Goal: Transaction & Acquisition: Purchase product/service

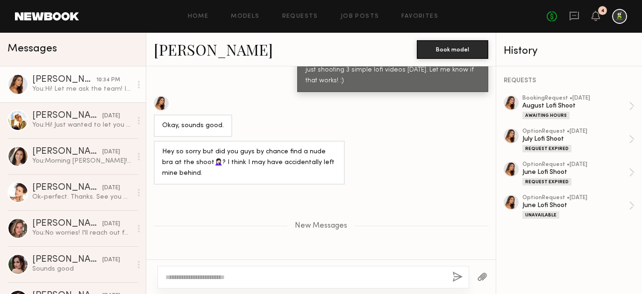
scroll to position [1472, 0]
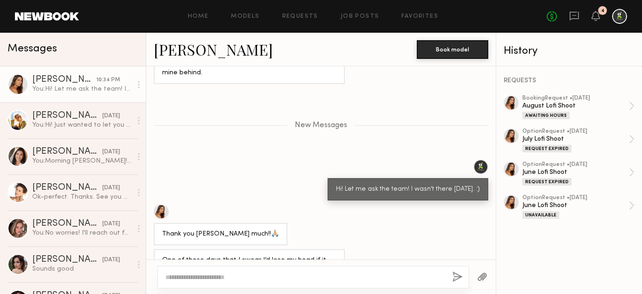
click at [210, 273] on textarea at bounding box center [304, 276] width 279 height 9
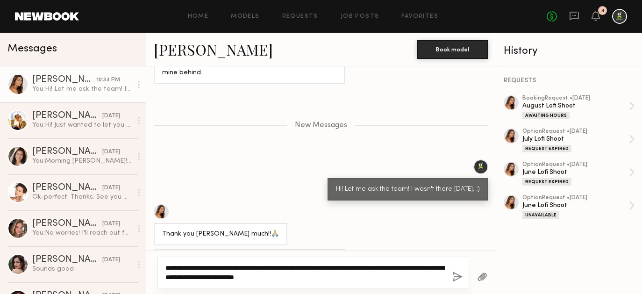
type textarea "**********"
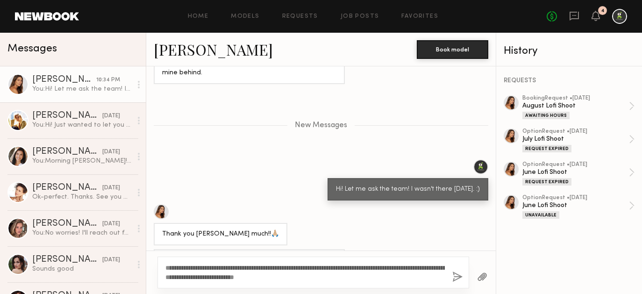
click at [454, 274] on button "button" at bounding box center [457, 277] width 10 height 12
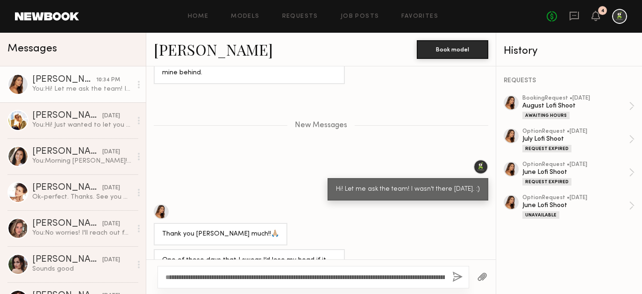
scroll to position [1591, 0]
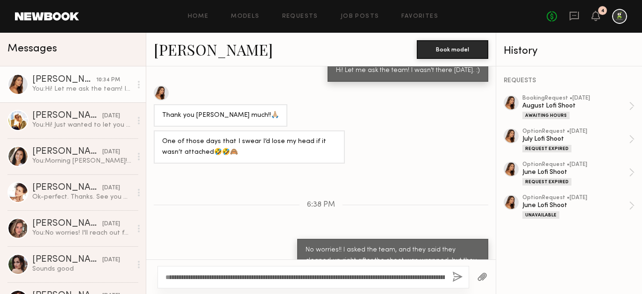
click at [600, 16] on div "No fees up to $5,000 4" at bounding box center [586, 16] width 80 height 15
click at [596, 16] on icon at bounding box center [595, 15] width 7 height 7
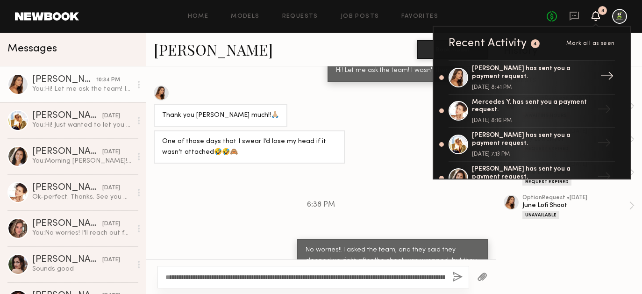
click at [585, 60] on div "Recent Activity 4 Mark all as seen [PERSON_NAME] has sent you a payment request…" at bounding box center [531, 103] width 198 height 154
click at [585, 69] on div "[PERSON_NAME] has sent you a payment request." at bounding box center [532, 73] width 121 height 16
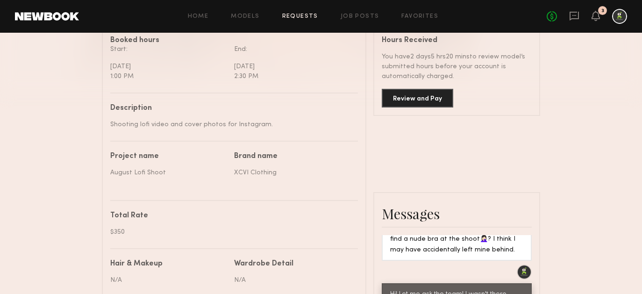
scroll to position [278, 0]
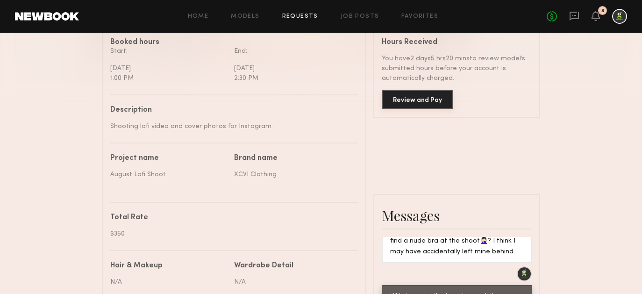
click at [411, 97] on button "Review and Pay" at bounding box center [417, 99] width 71 height 19
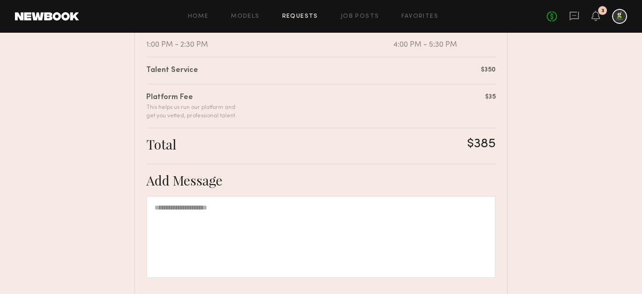
scroll to position [226, 0]
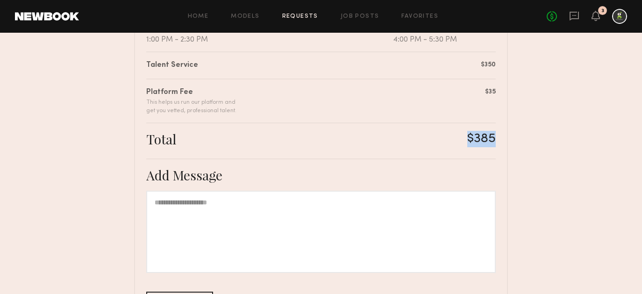
drag, startPoint x: 499, startPoint y: 137, endPoint x: 460, endPoint y: 136, distance: 39.3
click at [460, 136] on div "Summary [PERSON_NAME] has submitted the following invoice. If you disagree with…" at bounding box center [321, 115] width 374 height 481
copy div "$385"
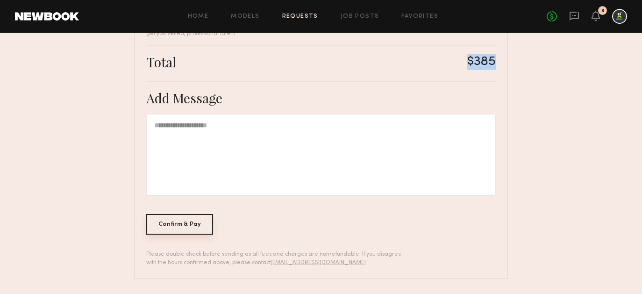
click at [197, 228] on div "Confirm & Pay" at bounding box center [179, 224] width 67 height 21
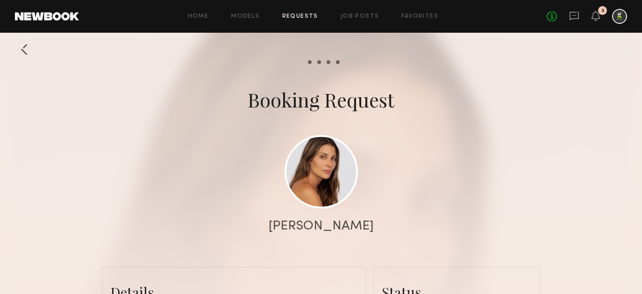
scroll to position [1637, 0]
click at [303, 19] on link "Requests" at bounding box center [300, 17] width 36 height 6
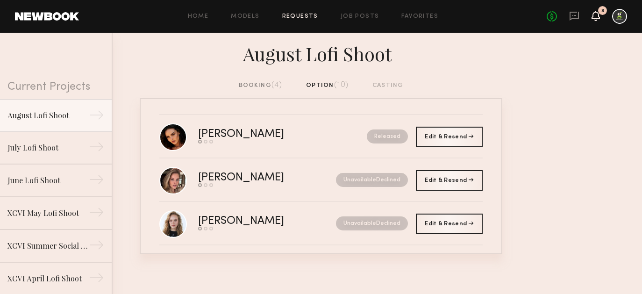
click at [599, 14] on icon at bounding box center [595, 16] width 8 height 10
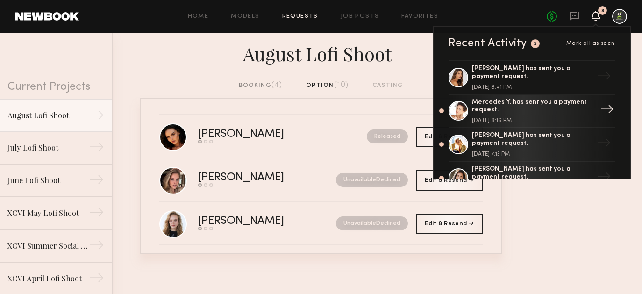
click at [534, 114] on div "Mercedes Y. has sent you a payment request. [DATE] 8:16 PM" at bounding box center [532, 111] width 121 height 25
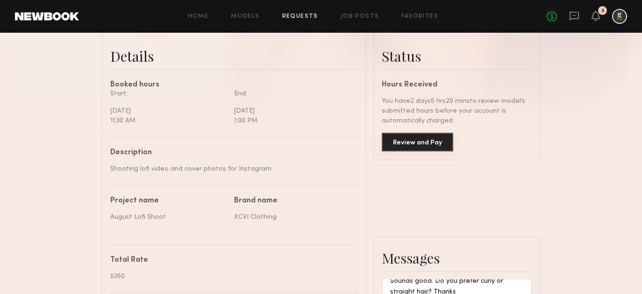
scroll to position [242, 0]
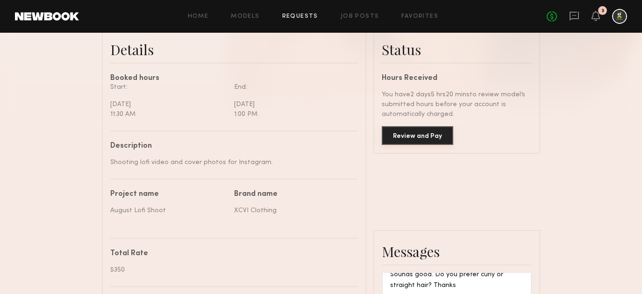
click at [412, 138] on button "Review and Pay" at bounding box center [417, 135] width 71 height 19
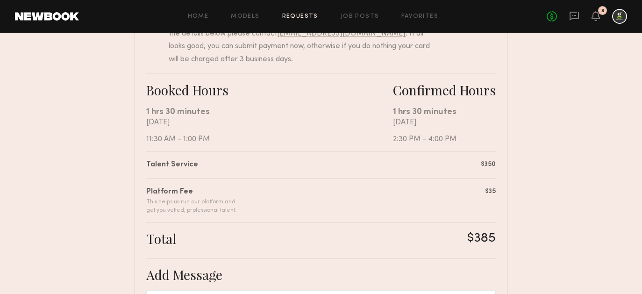
scroll to position [134, 0]
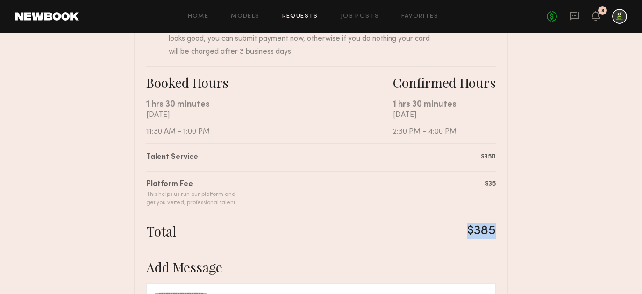
drag, startPoint x: 491, startPoint y: 231, endPoint x: 465, endPoint y: 230, distance: 26.2
click at [465, 231] on div "Summary Mercedes Y. has submitted the following invoice. If you disagree with a…" at bounding box center [321, 207] width 374 height 481
copy div "$385"
click at [300, 18] on link "Requests" at bounding box center [300, 17] width 36 height 6
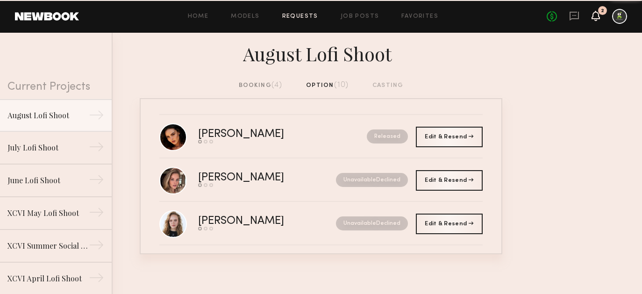
click at [597, 13] on icon at bounding box center [595, 15] width 7 height 7
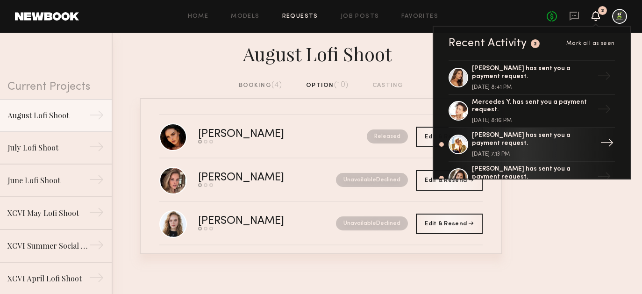
click at [499, 144] on div "[PERSON_NAME] has sent you a payment request." at bounding box center [532, 140] width 121 height 16
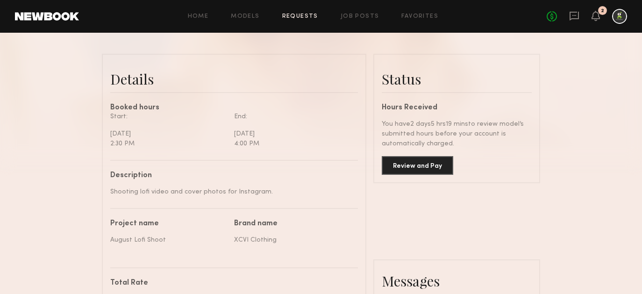
scroll to position [262, 0]
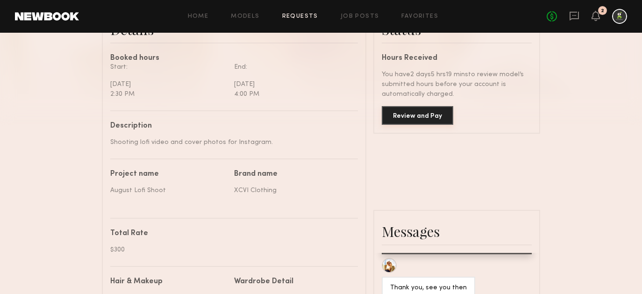
click at [405, 118] on button "Review and Pay" at bounding box center [417, 115] width 71 height 19
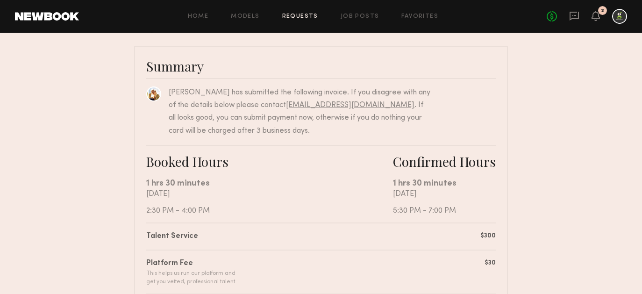
scroll to position [175, 0]
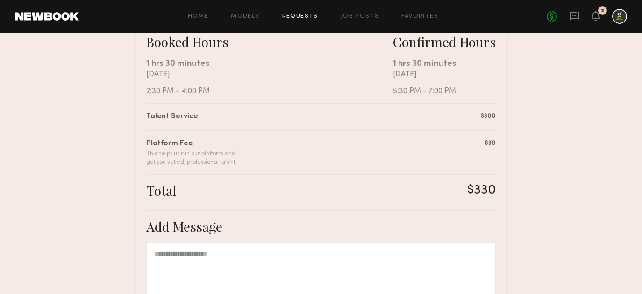
click at [455, 193] on div "Total $330" at bounding box center [320, 192] width 349 height 20
drag, startPoint x: 456, startPoint y: 193, endPoint x: 496, endPoint y: 191, distance: 39.7
click at [496, 191] on div "Summary [PERSON_NAME] has submitted the following invoice. If you disagree with…" at bounding box center [321, 166] width 374 height 481
copy div "$330"
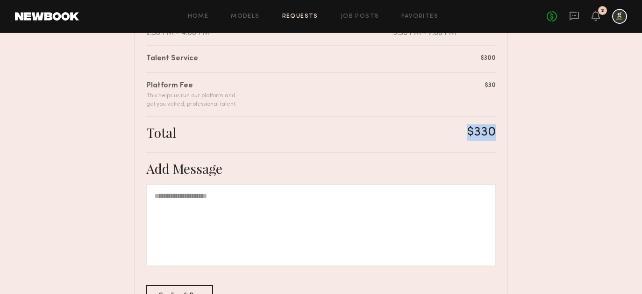
scroll to position [303, 0]
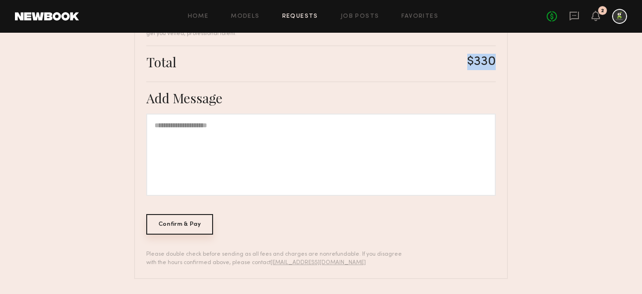
click at [183, 229] on div "Confirm & Pay" at bounding box center [179, 224] width 67 height 21
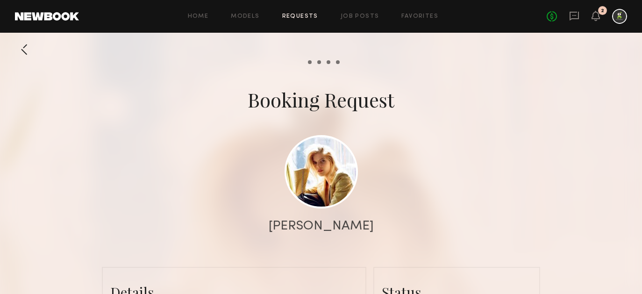
scroll to position [1093, 0]
click at [600, 19] on div "No fees up to $5,000 1" at bounding box center [586, 16] width 80 height 15
click at [598, 19] on icon at bounding box center [595, 15] width 7 height 7
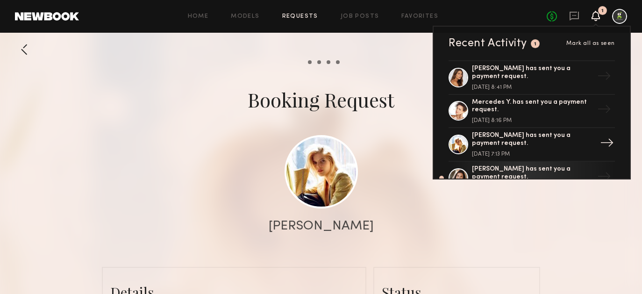
scroll to position [49, 0]
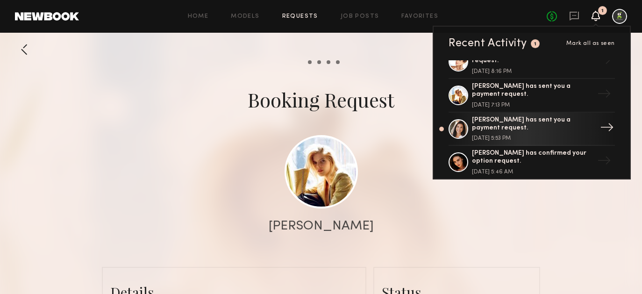
click at [544, 132] on div "[PERSON_NAME] has sent you a payment request. [DATE] 5:53 PM" at bounding box center [532, 128] width 121 height 25
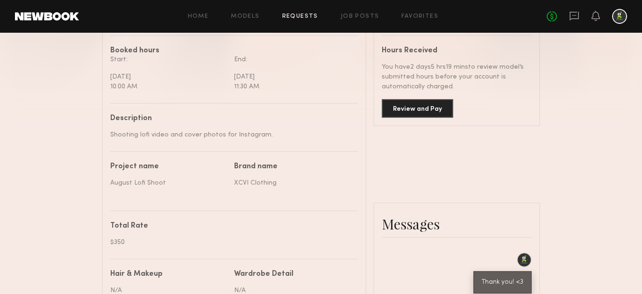
scroll to position [245, 0]
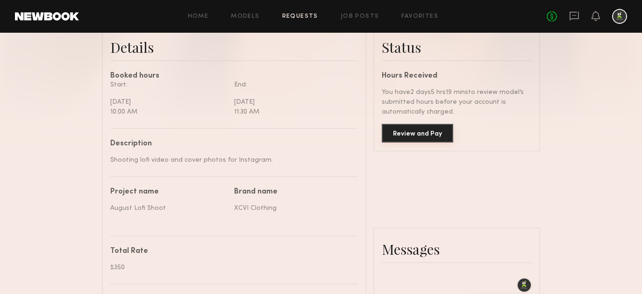
click at [417, 125] on button "Review and Pay" at bounding box center [417, 133] width 71 height 19
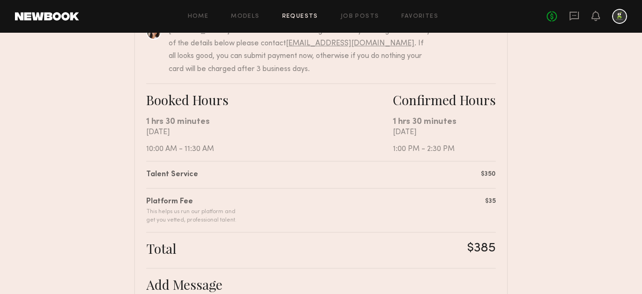
scroll to position [129, 0]
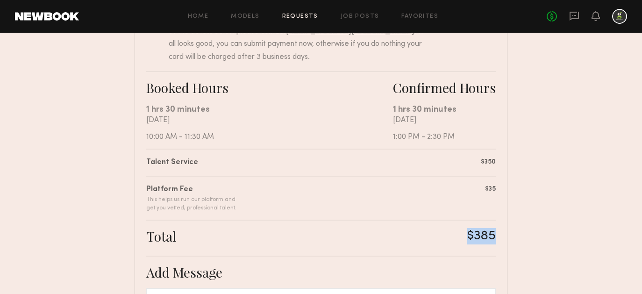
drag, startPoint x: 496, startPoint y: 235, endPoint x: 458, endPoint y: 234, distance: 38.8
click at [458, 234] on div "Summary [PERSON_NAME] has submitted the following invoice. If you disagree with…" at bounding box center [321, 212] width 374 height 481
copy div "$385"
click at [523, 140] on nb-booking-payment "Review & Pay Model Review & Pay Model August Lofi Shoot Summary [PERSON_NAME] h…" at bounding box center [321, 186] width 642 height 534
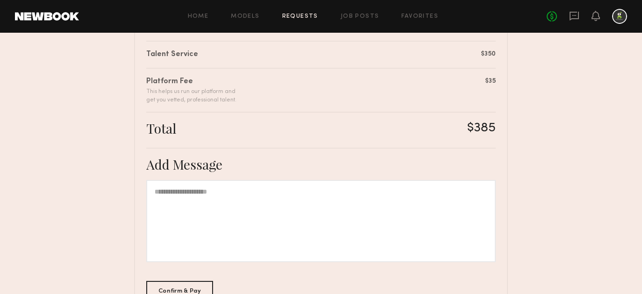
scroll to position [303, 0]
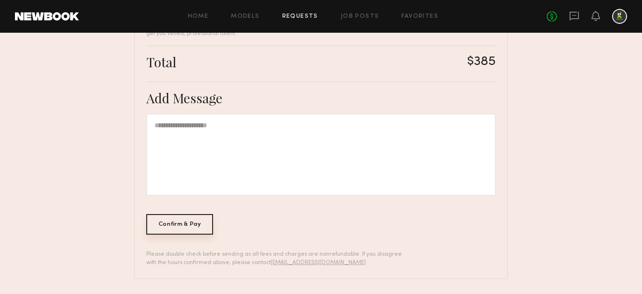
click at [197, 229] on div "Confirm & Pay" at bounding box center [179, 224] width 67 height 21
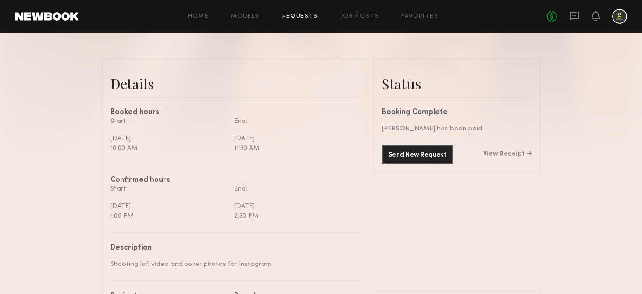
scroll to position [253, 0]
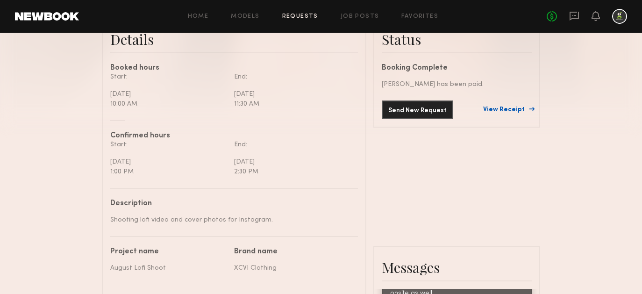
click at [513, 106] on link "View Receipt" at bounding box center [507, 109] width 49 height 7
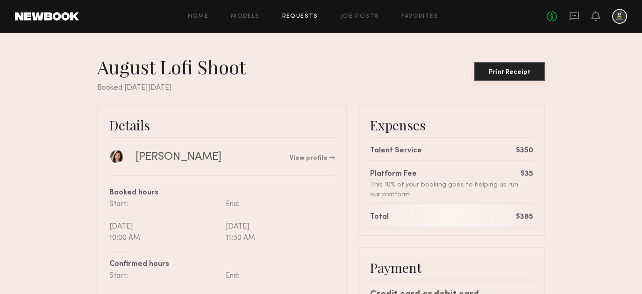
click at [506, 73] on div "Print Receipt" at bounding box center [509, 72] width 64 height 7
click at [574, 20] on icon at bounding box center [574, 16] width 10 height 10
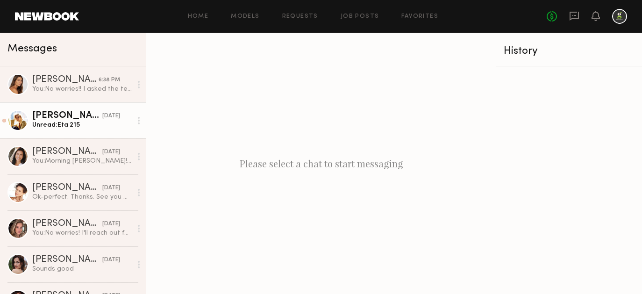
click at [65, 126] on div "Unread: Eta 215" at bounding box center [81, 124] width 99 height 9
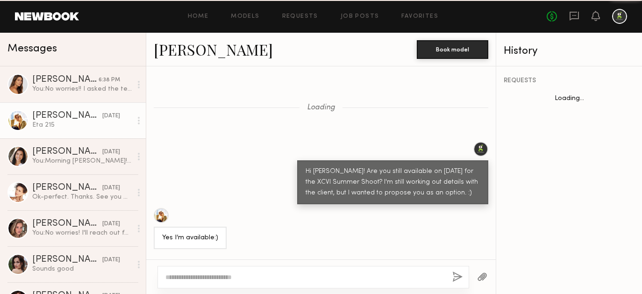
scroll to position [1084, 0]
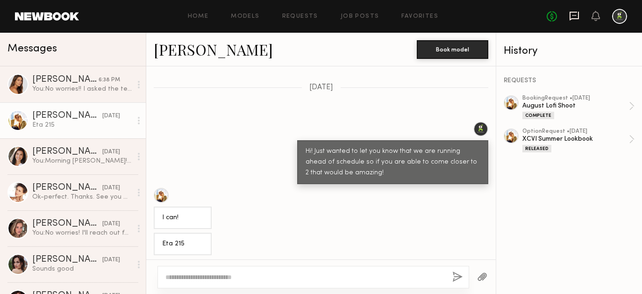
click at [576, 18] on icon at bounding box center [573, 16] width 9 height 9
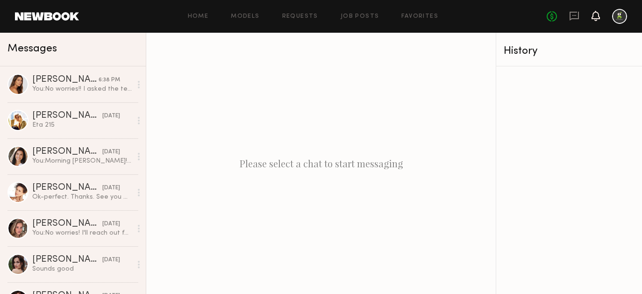
click at [594, 16] on icon at bounding box center [595, 15] width 7 height 7
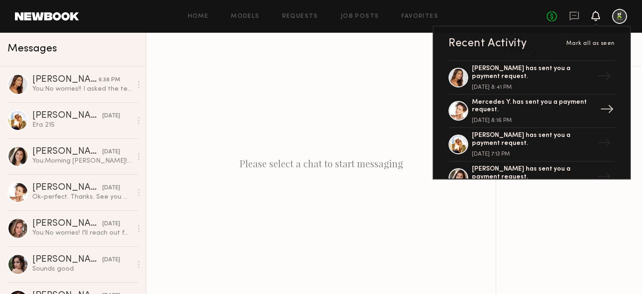
click at [556, 105] on div "Mercedes Y. has sent you a payment request." at bounding box center [532, 107] width 121 height 16
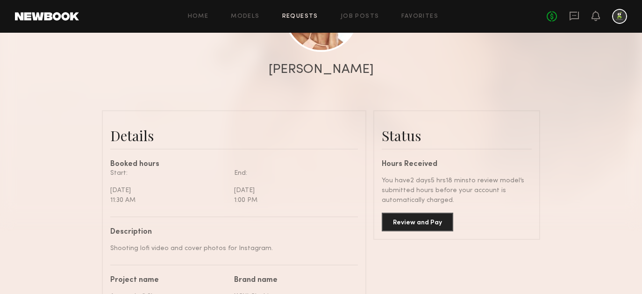
scroll to position [232, 0]
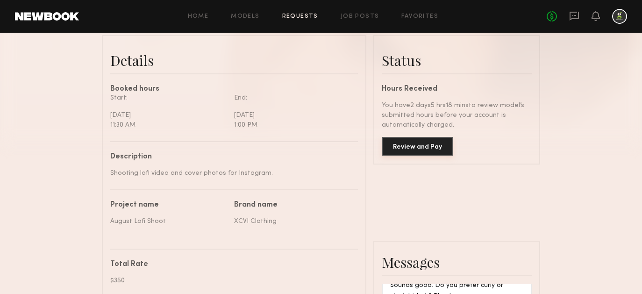
click at [441, 145] on button "Review and Pay" at bounding box center [417, 146] width 71 height 19
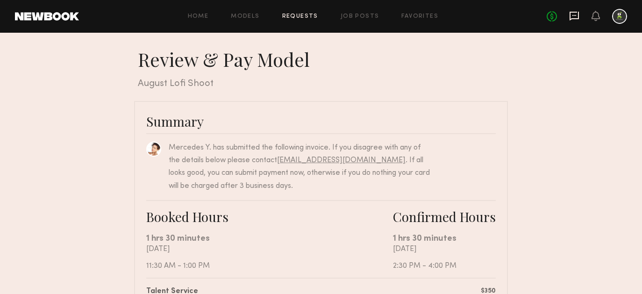
click at [576, 16] on icon at bounding box center [574, 16] width 10 height 10
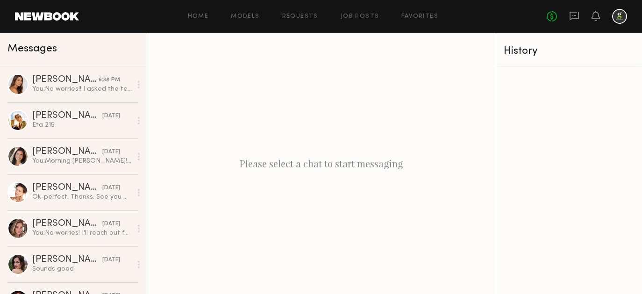
click at [616, 16] on div at bounding box center [619, 16] width 15 height 15
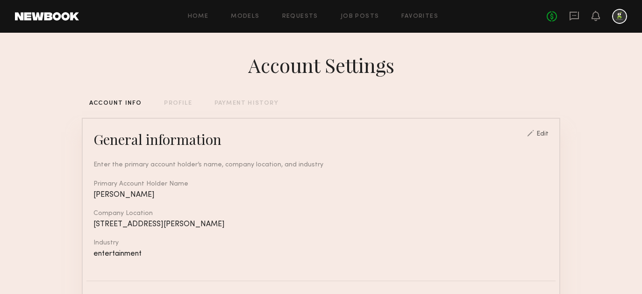
scroll to position [7, 0]
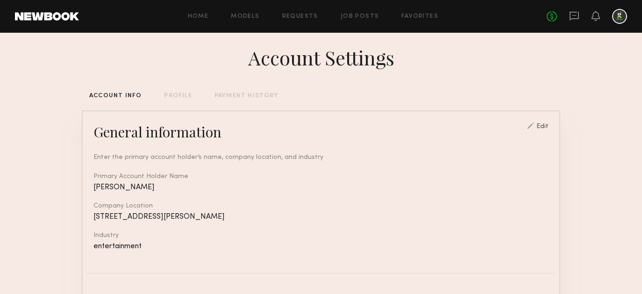
click at [543, 122] on div "Edit" at bounding box center [537, 125] width 21 height 7
click at [543, 125] on div "Edit" at bounding box center [542, 126] width 12 height 7
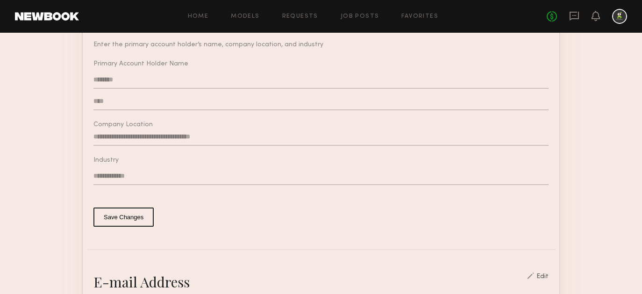
scroll to position [122, 0]
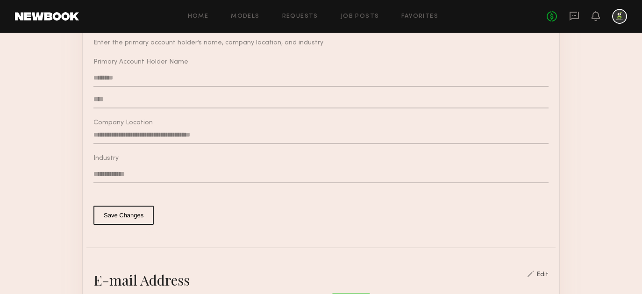
click at [169, 135] on input "**********" at bounding box center [320, 135] width 455 height 18
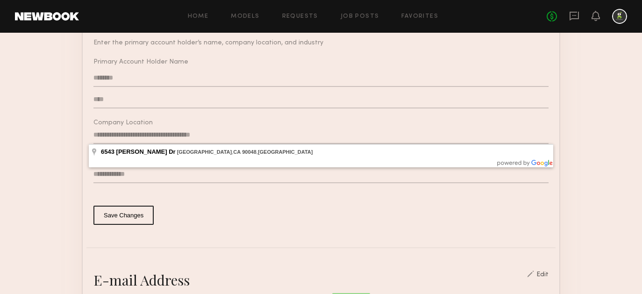
drag, startPoint x: 233, startPoint y: 135, endPoint x: 84, endPoint y: 132, distance: 149.0
click at [86, 132] on div "**********" at bounding box center [320, 116] width 469 height 217
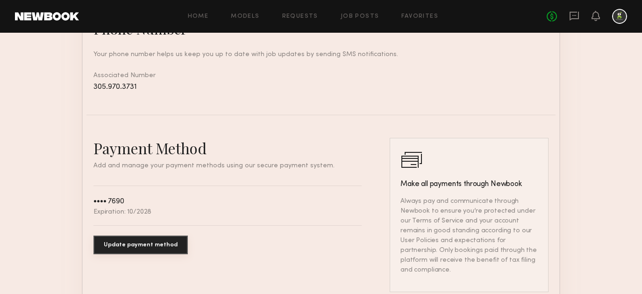
scroll to position [518, 0]
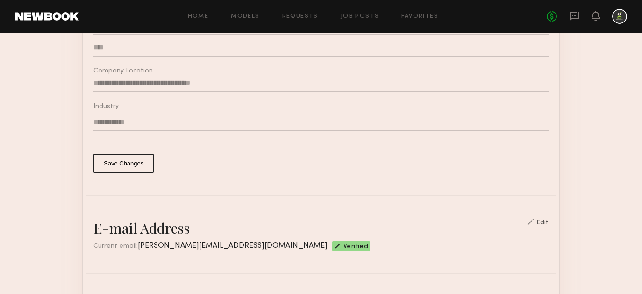
scroll to position [159, 0]
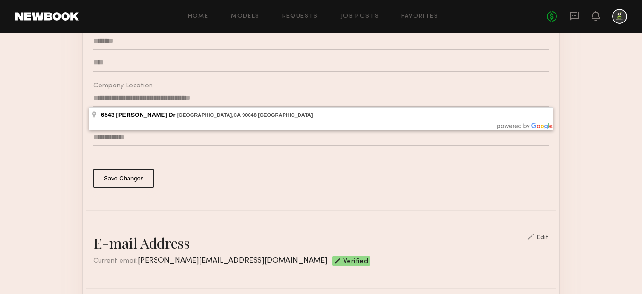
click at [206, 102] on input "**********" at bounding box center [320, 98] width 455 height 18
drag, startPoint x: 226, startPoint y: 96, endPoint x: 83, endPoint y: 96, distance: 142.9
click at [86, 96] on div "**********" at bounding box center [320, 79] width 469 height 217
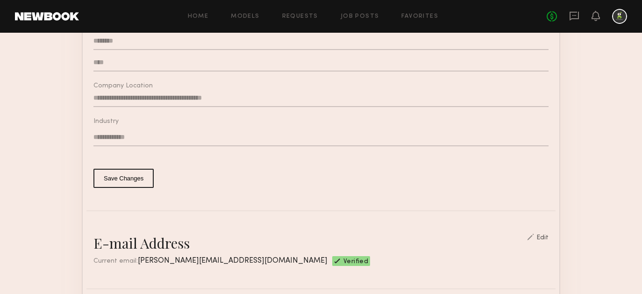
click at [235, 99] on input "**********" at bounding box center [320, 98] width 455 height 18
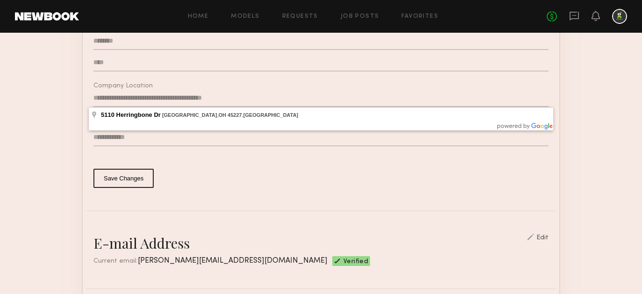
click at [184, 95] on input "**********" at bounding box center [320, 98] width 455 height 18
click at [153, 97] on input "**********" at bounding box center [320, 98] width 455 height 18
type input "**********"
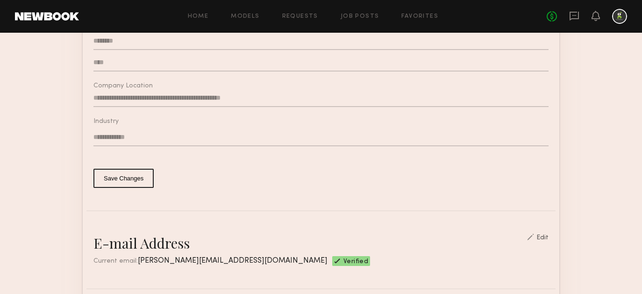
click at [129, 180] on button "Save Changes" at bounding box center [123, 178] width 60 height 19
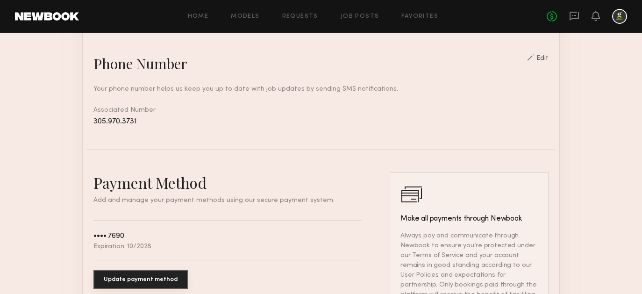
scroll to position [0, 0]
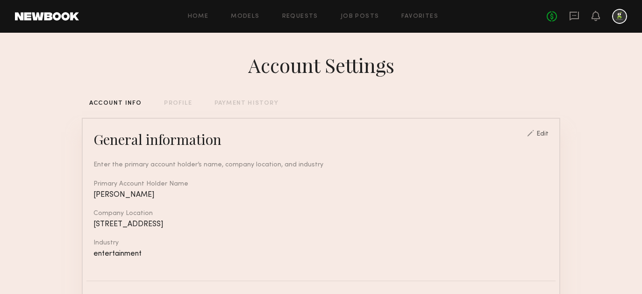
click at [185, 105] on div "PROFILE" at bounding box center [178, 103] width 28 height 6
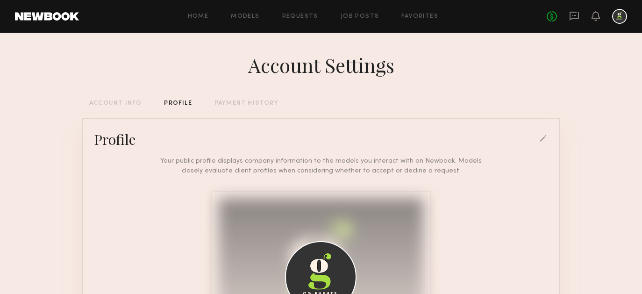
click at [51, 18] on link at bounding box center [47, 16] width 64 height 8
